Goal: Go to known website: Go to known website

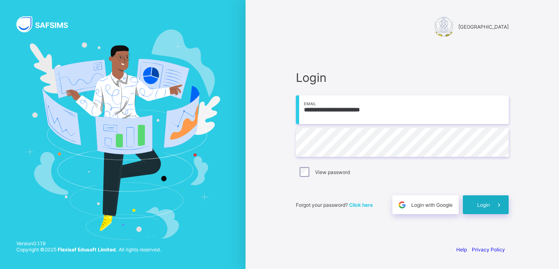
click at [483, 205] on span "Login" at bounding box center [483, 205] width 13 height 6
